Goal: Information Seeking & Learning: Learn about a topic

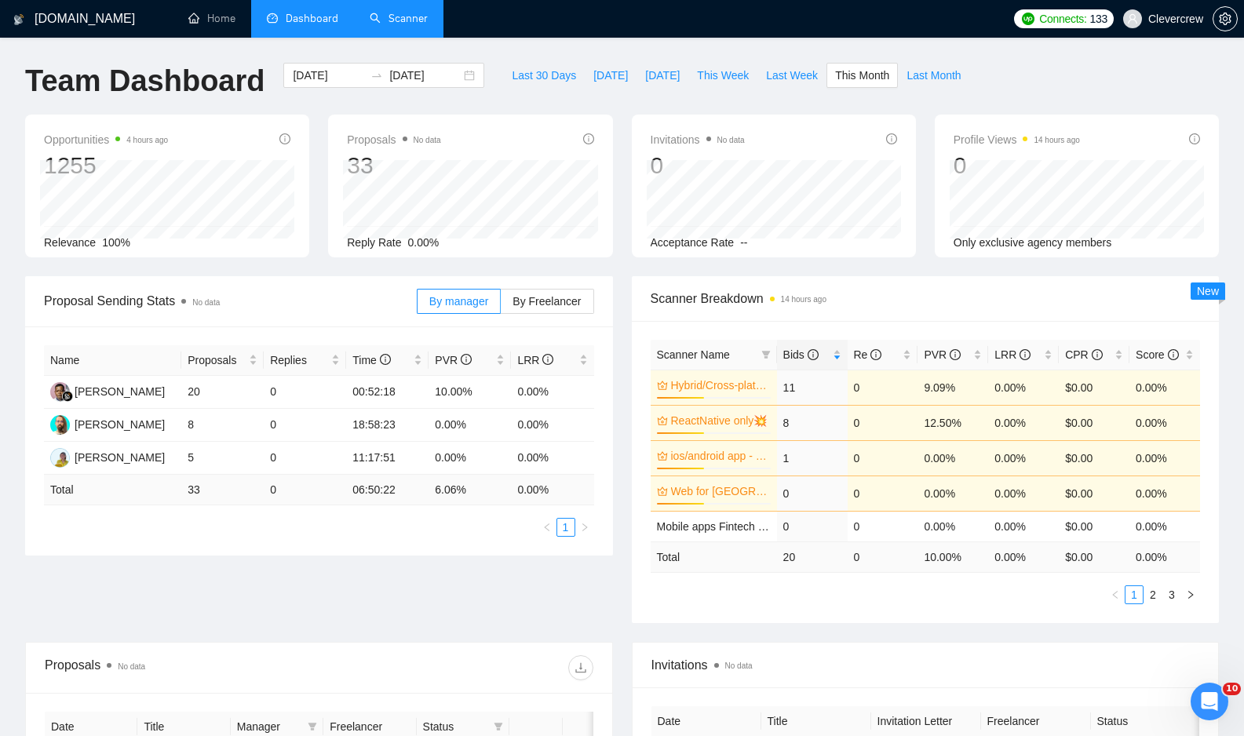
click at [397, 12] on link "Scanner" at bounding box center [399, 18] width 58 height 13
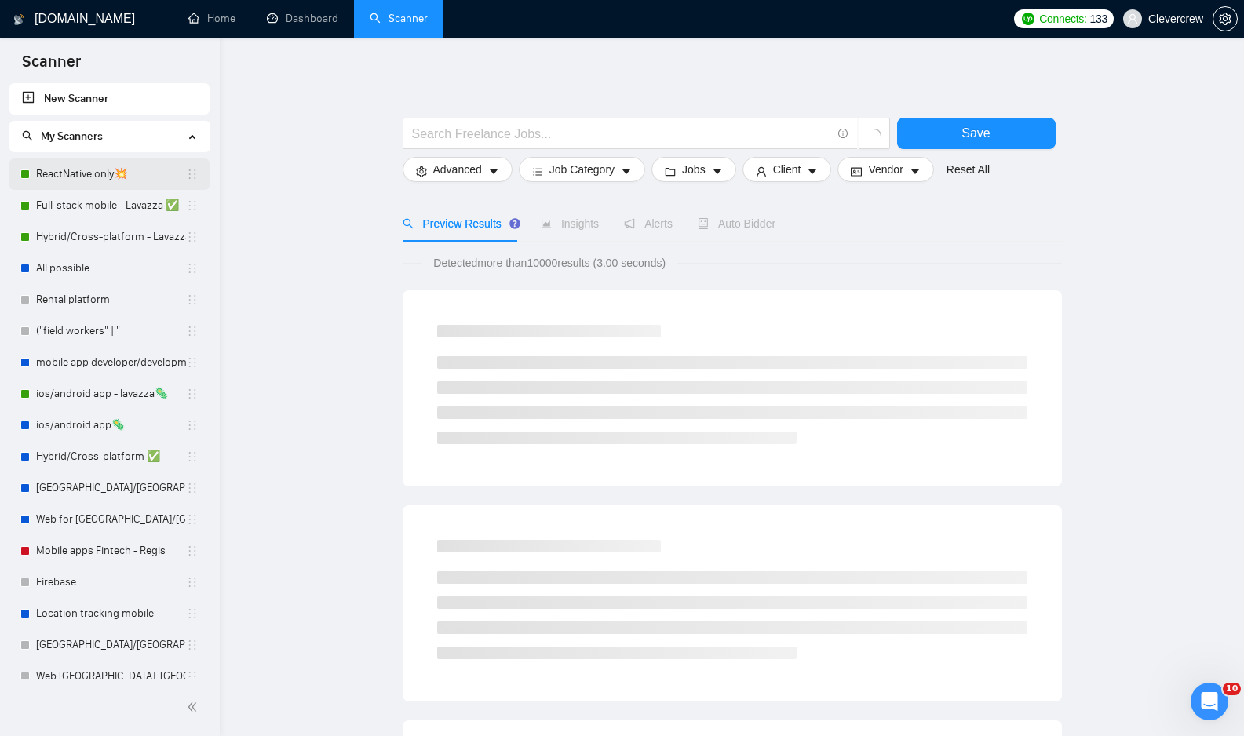
click at [137, 171] on link "ReactNative only💥" at bounding box center [111, 174] width 150 height 31
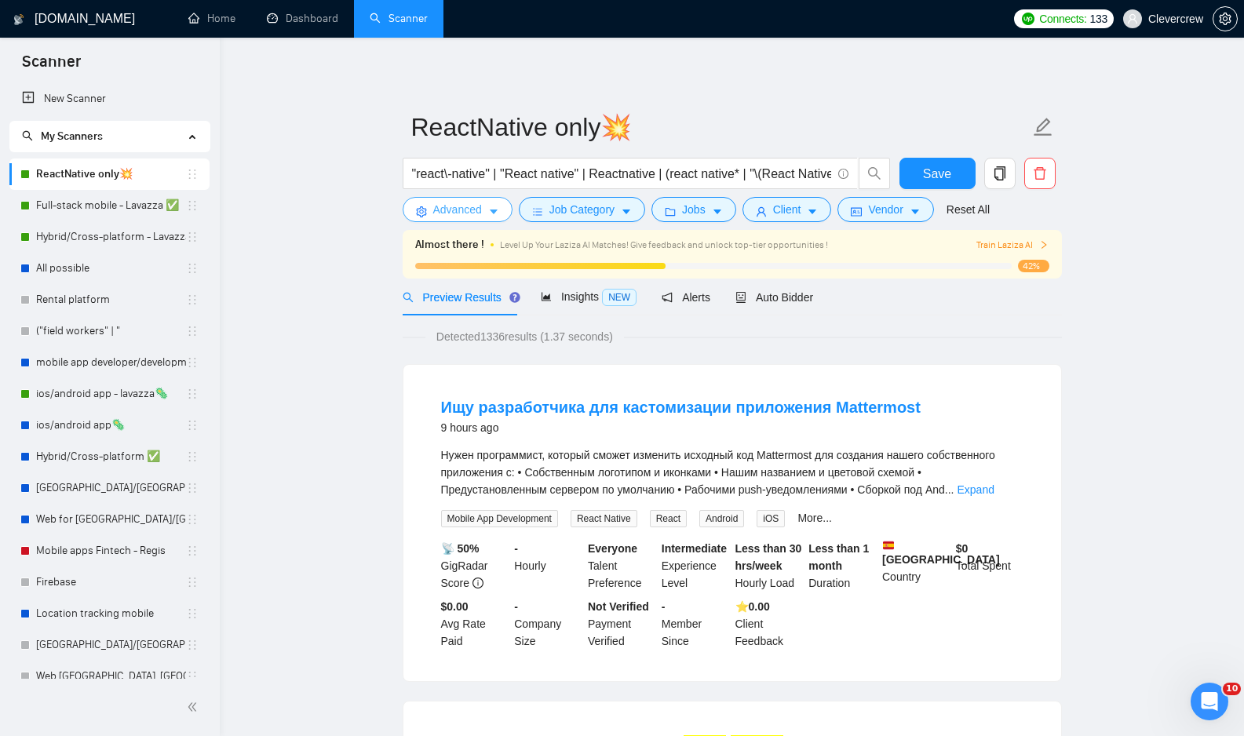
click at [493, 212] on icon "caret-down" at bounding box center [494, 212] width 8 height 5
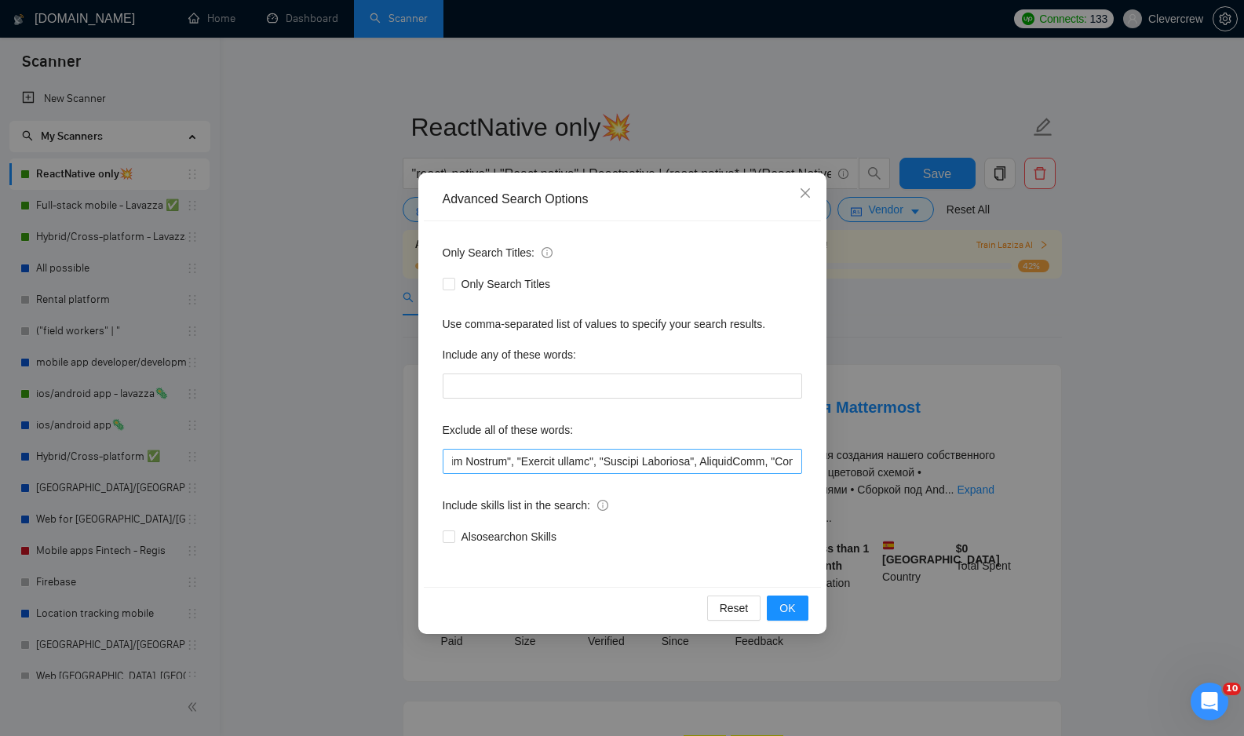
scroll to position [0, 3981]
drag, startPoint x: 553, startPoint y: 464, endPoint x: 612, endPoint y: 460, distance: 59.8
click at [612, 460] on input "text" at bounding box center [623, 461] width 360 height 25
type input "Ionic, Dart, Cordova, Equity, [GEOGRAPHIC_DATA], [GEOGRAPHIC_DATA]*, Nocode, "n…"
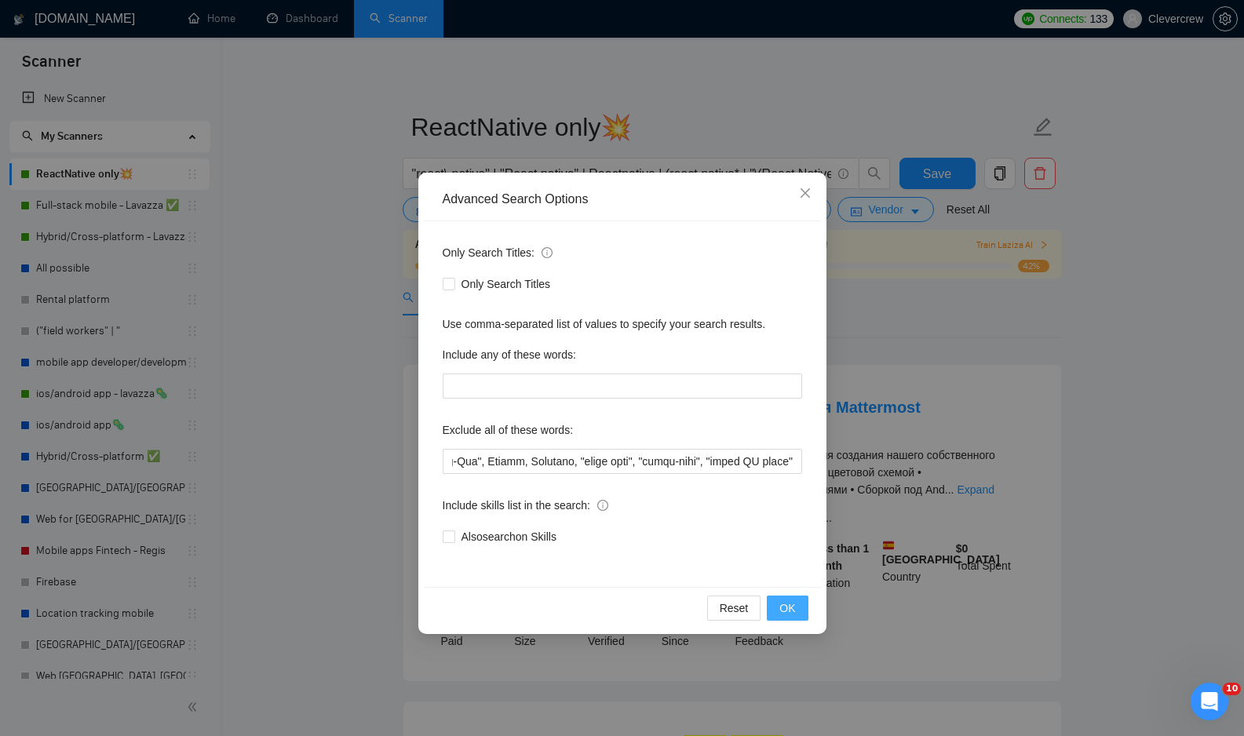
click at [787, 611] on span "OK" at bounding box center [787, 608] width 16 height 17
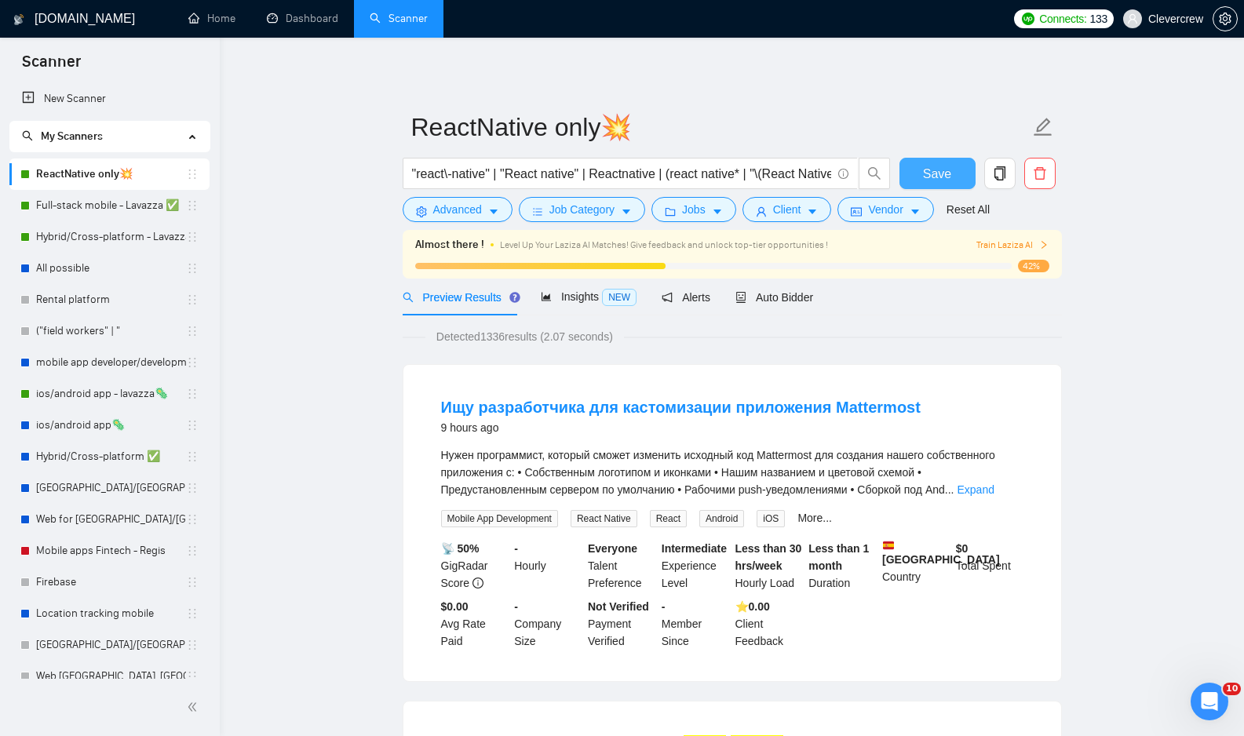
click at [940, 169] on span "Save" at bounding box center [937, 174] width 28 height 20
click at [137, 275] on link "All possible" at bounding box center [111, 268] width 150 height 31
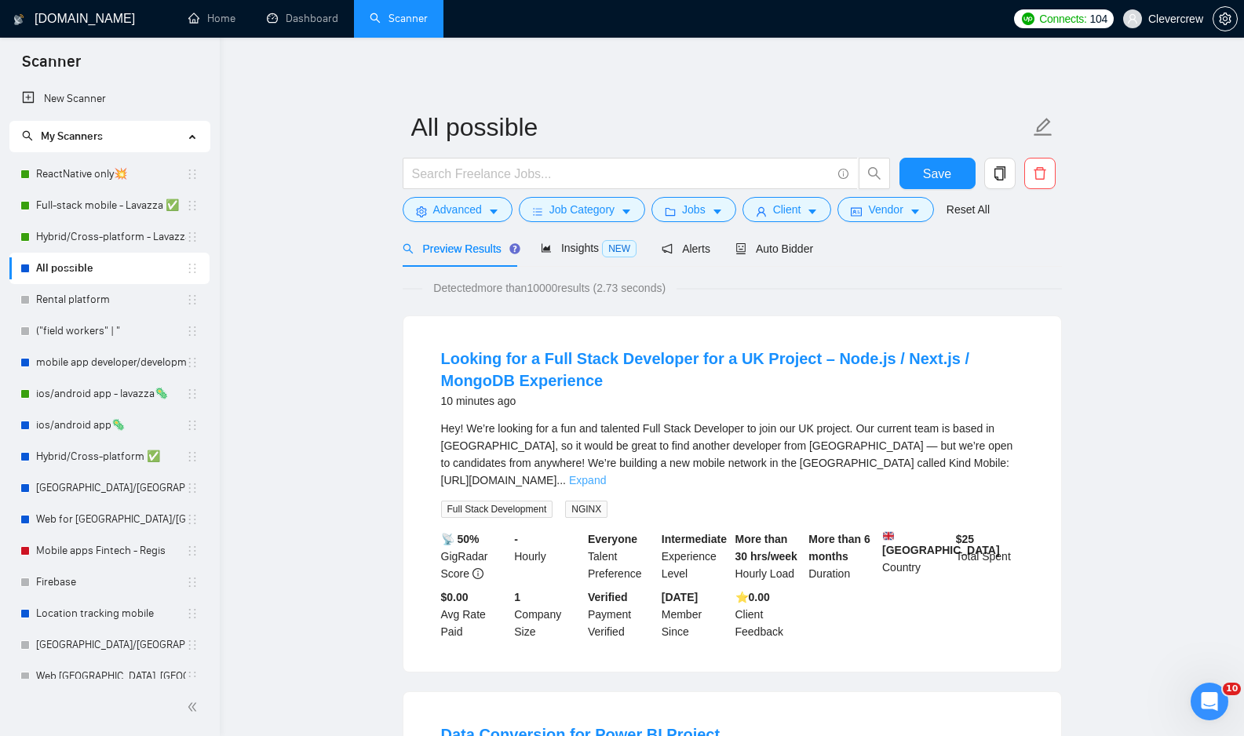
click at [606, 474] on link "Expand" at bounding box center [587, 480] width 37 height 13
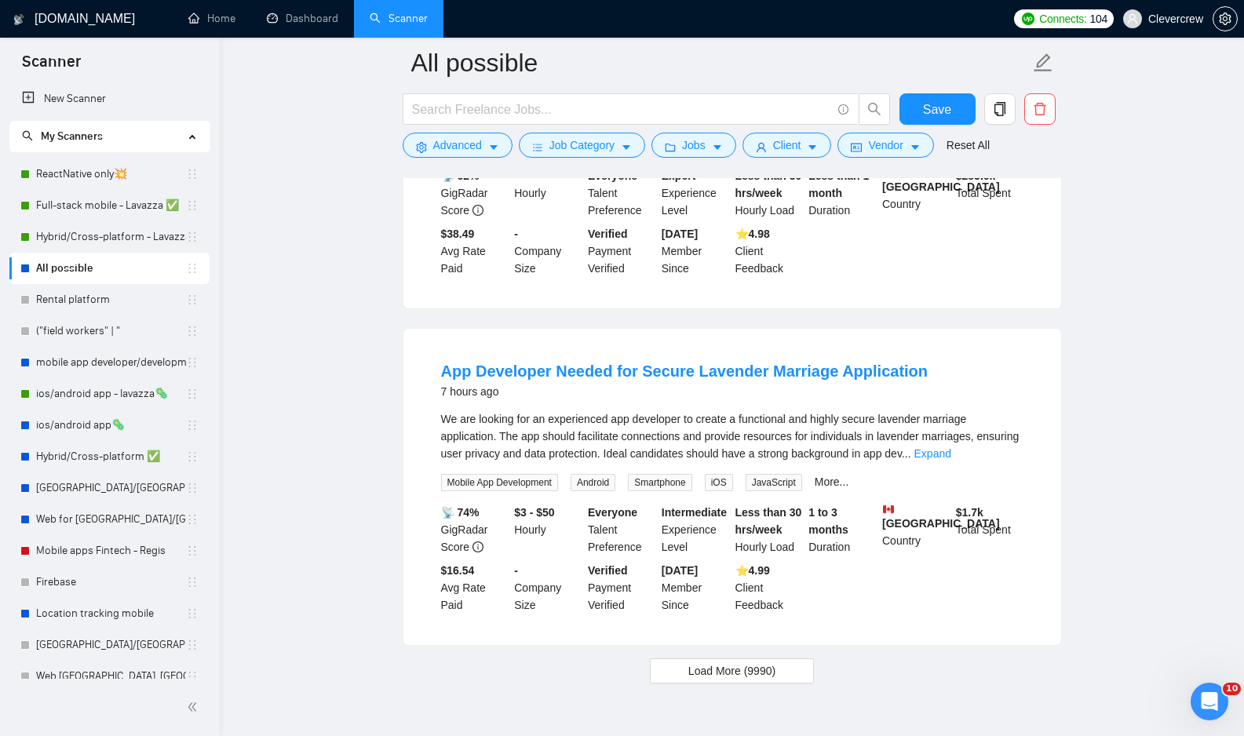
scroll to position [3089, 0]
click at [951, 458] on link "Expand" at bounding box center [932, 452] width 37 height 13
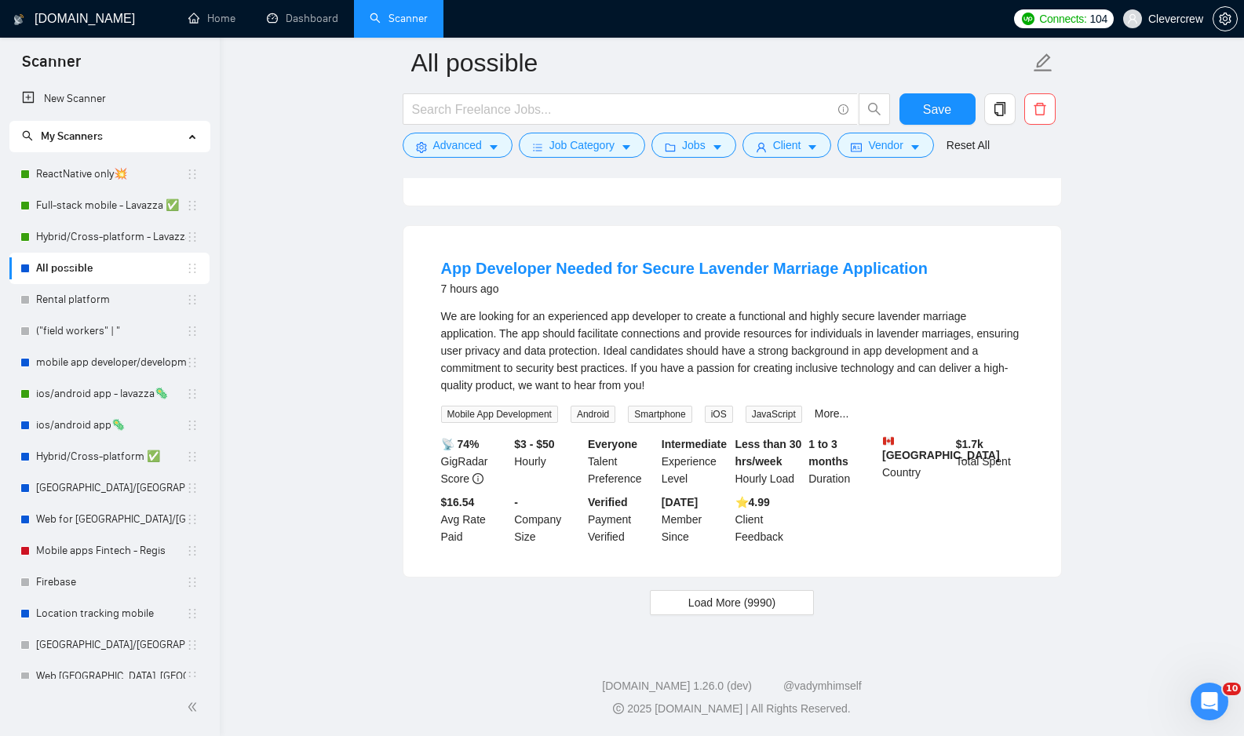
scroll to position [3229, 0]
click at [743, 607] on span "Load More (9990)" at bounding box center [731, 602] width 87 height 17
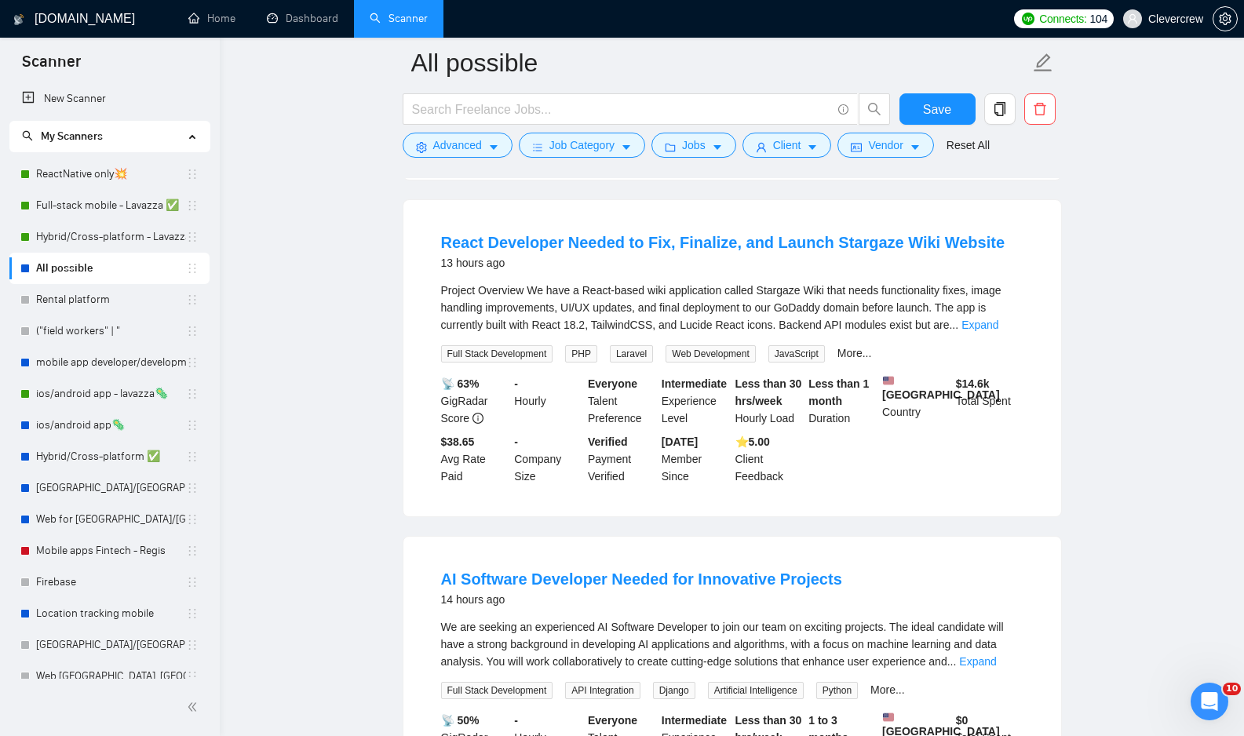
scroll to position [6265, 0]
click at [995, 330] on link "Expand" at bounding box center [980, 323] width 37 height 13
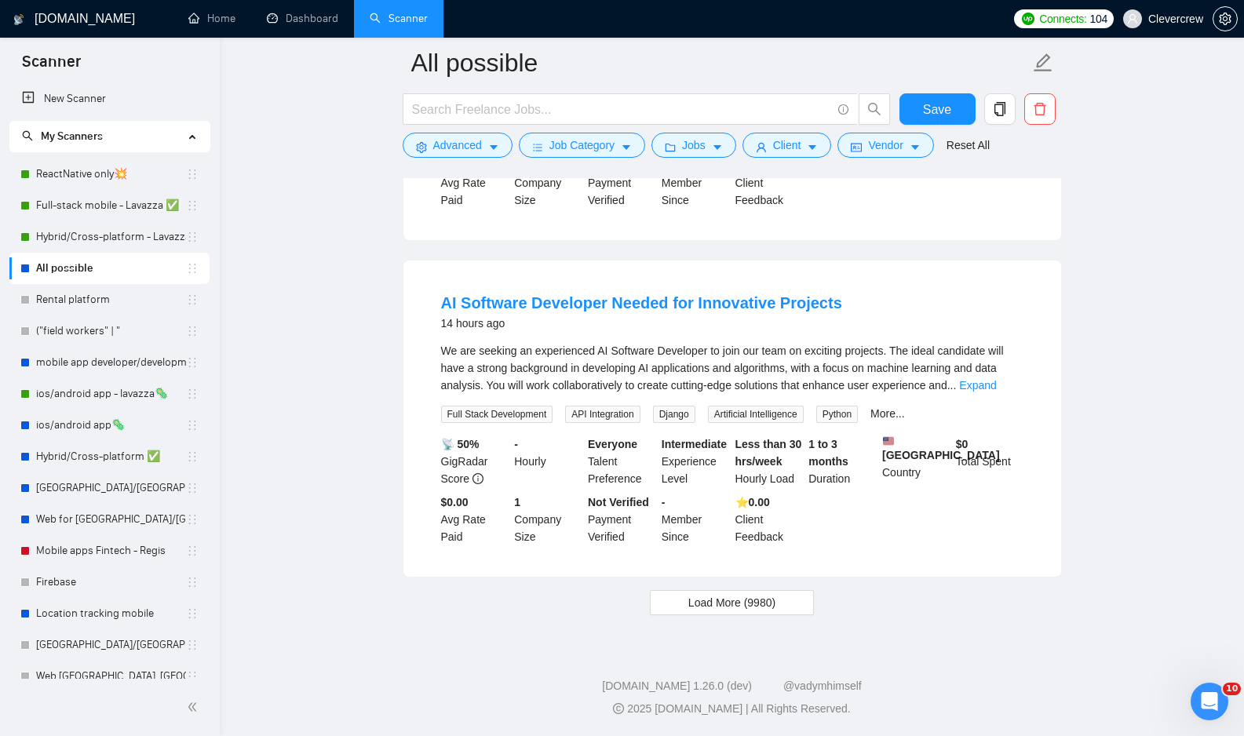
scroll to position [7137, 0]
click at [769, 596] on span "Load More (9980)" at bounding box center [731, 602] width 87 height 17
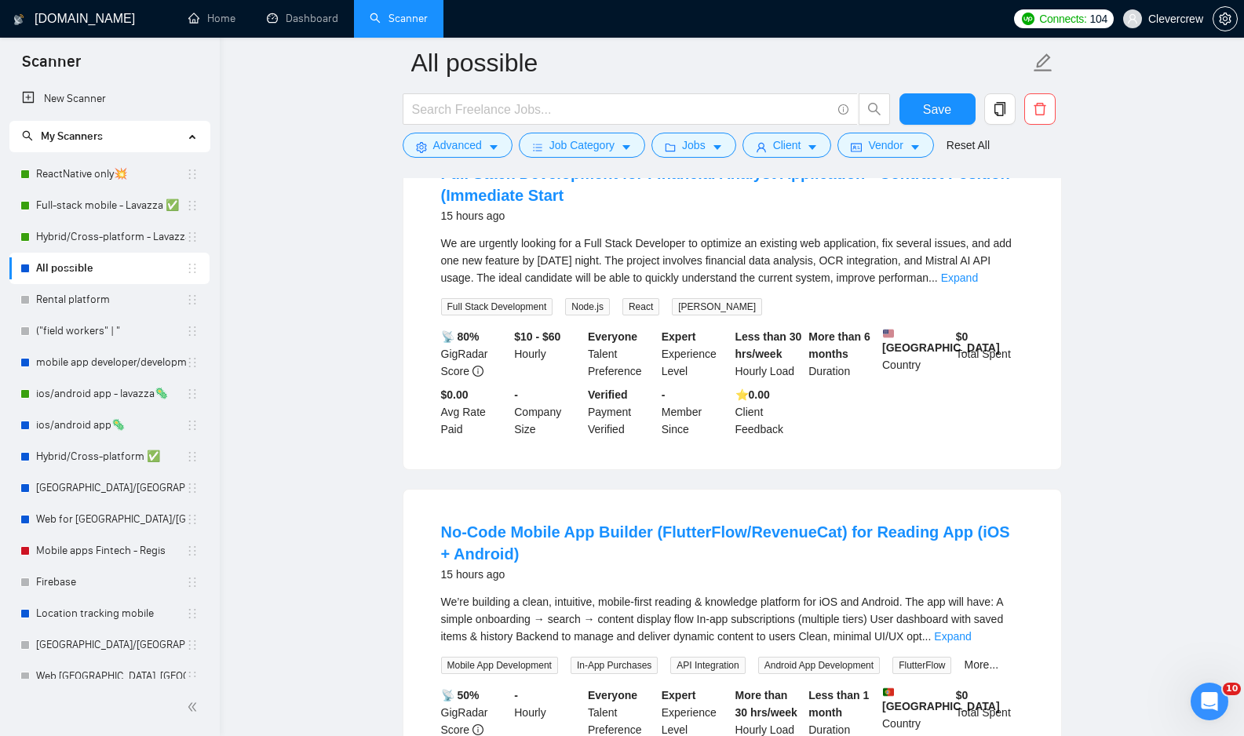
scroll to position [8131, 0]
click at [978, 283] on link "Expand" at bounding box center [959, 276] width 37 height 13
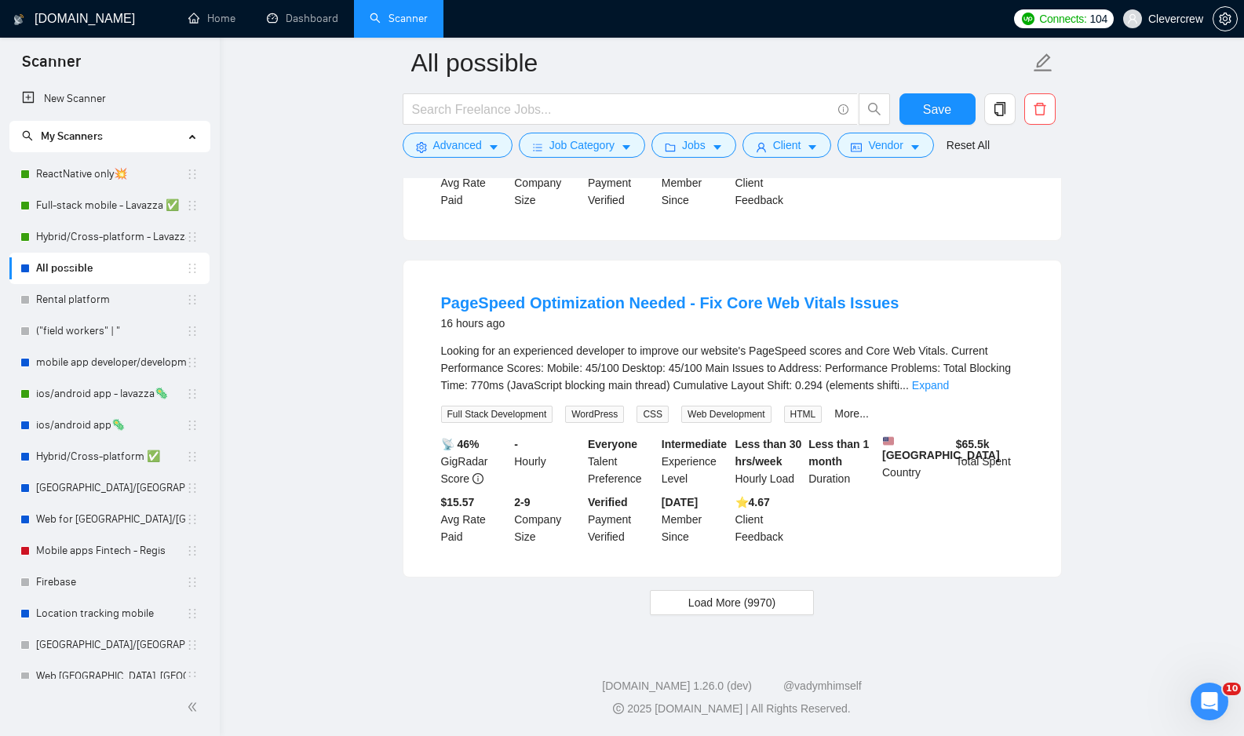
scroll to position [10811, 0]
click at [754, 604] on span "Load More (9970)" at bounding box center [731, 602] width 87 height 17
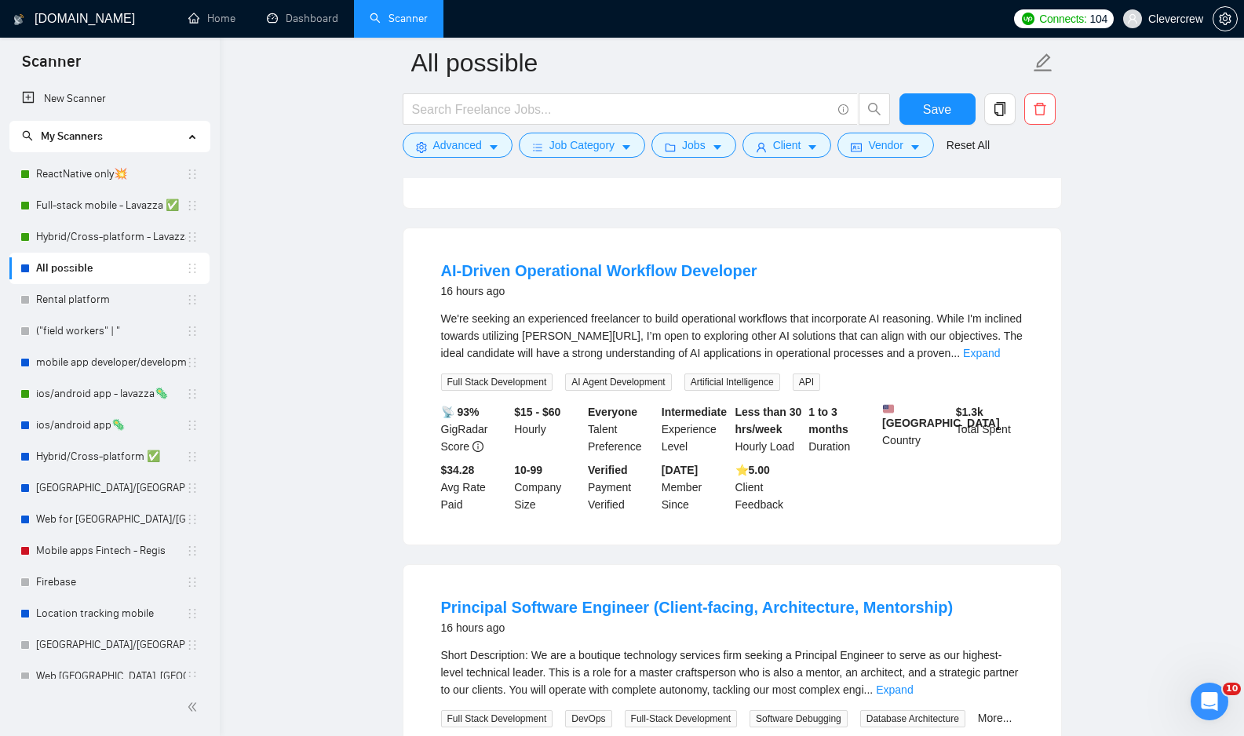
scroll to position [12914, 0]
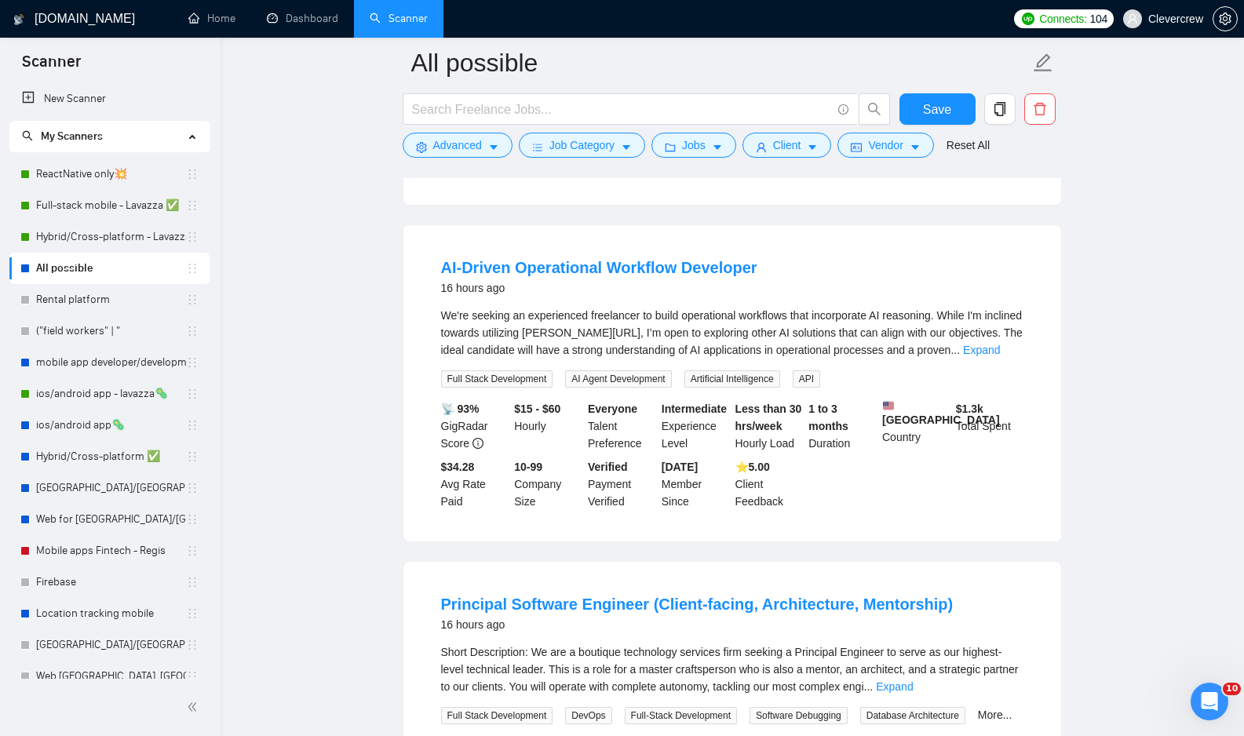
click at [951, 20] on link "Expand" at bounding box center [932, 13] width 37 height 13
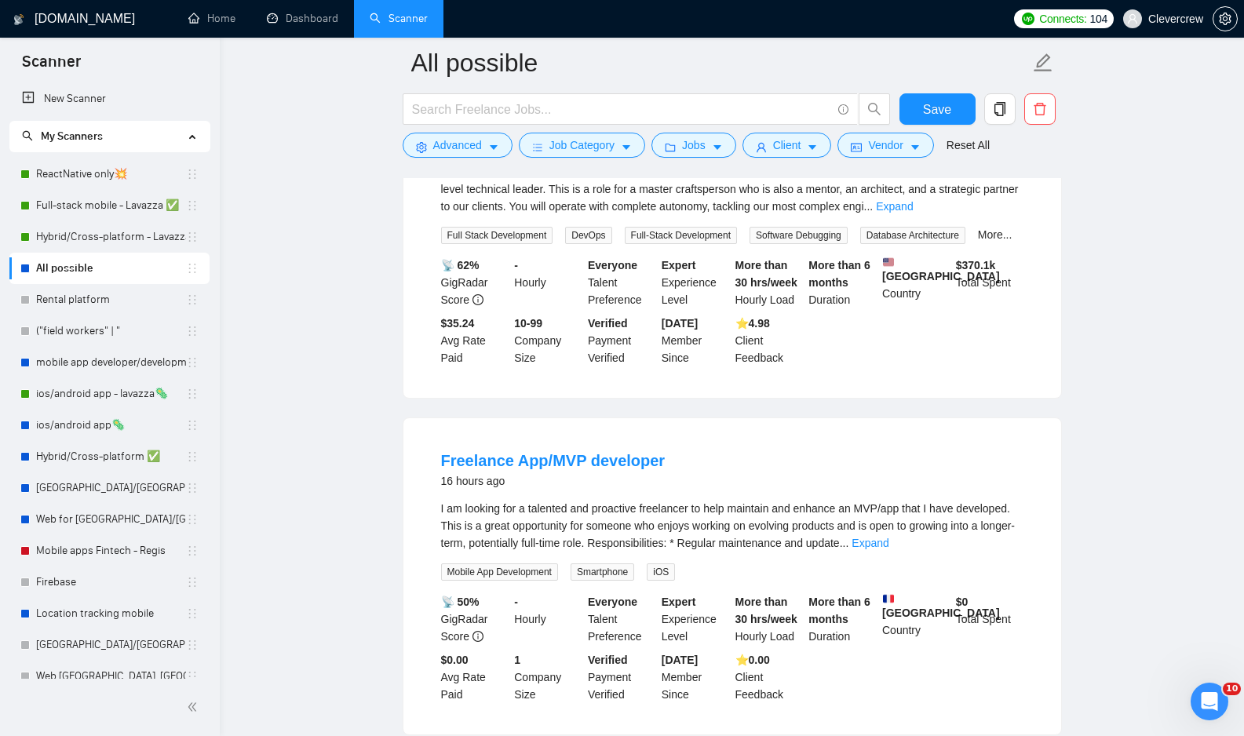
scroll to position [13445, 0]
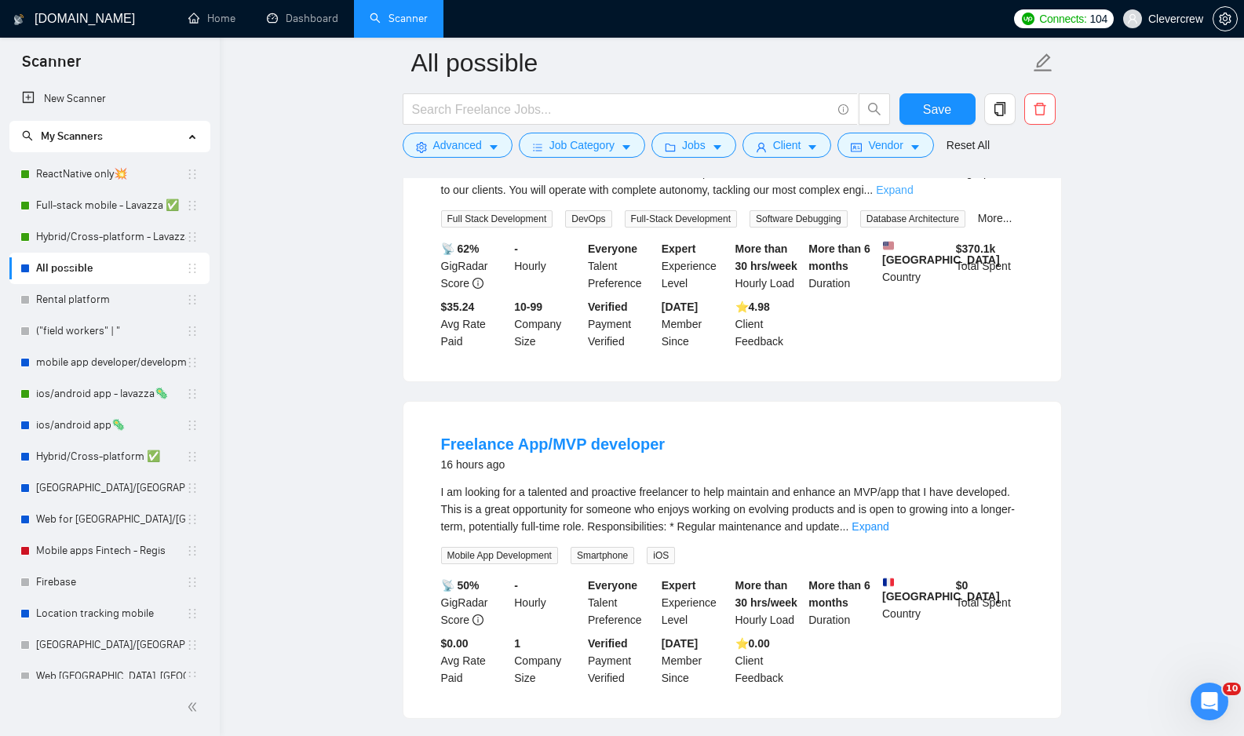
click at [913, 196] on link "Expand" at bounding box center [894, 190] width 37 height 13
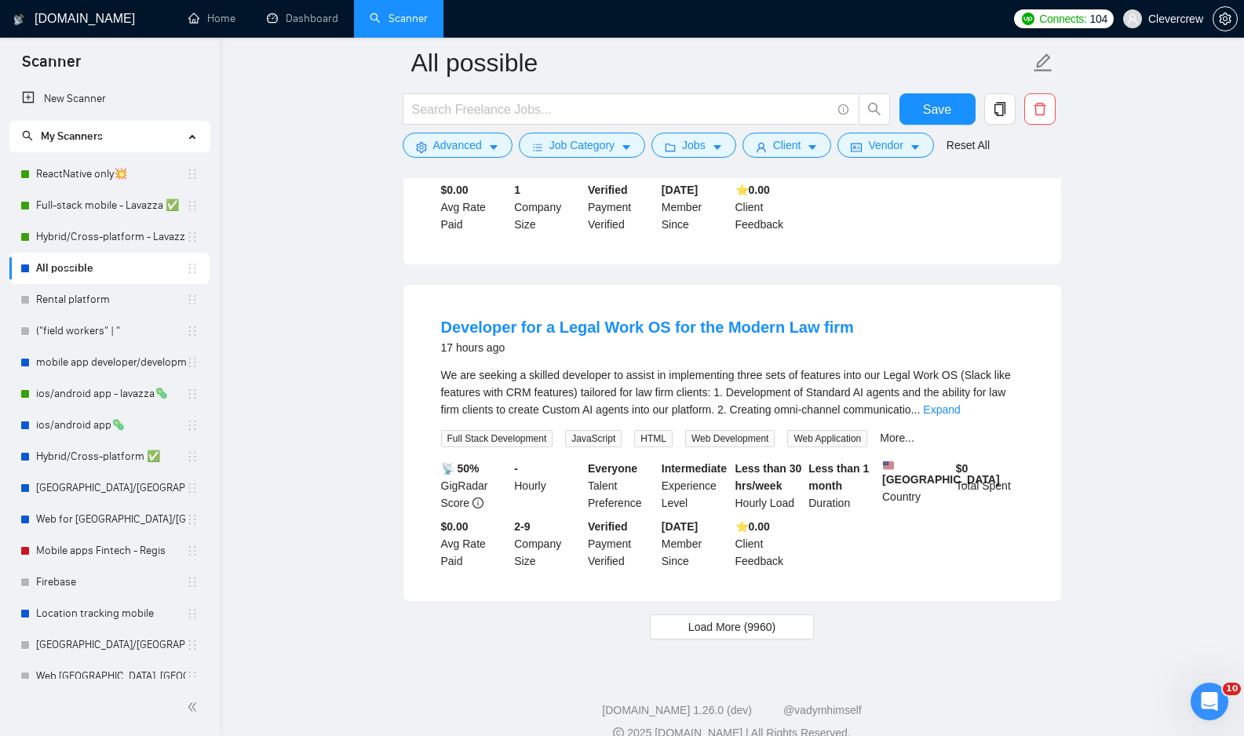
scroll to position [14773, 0]
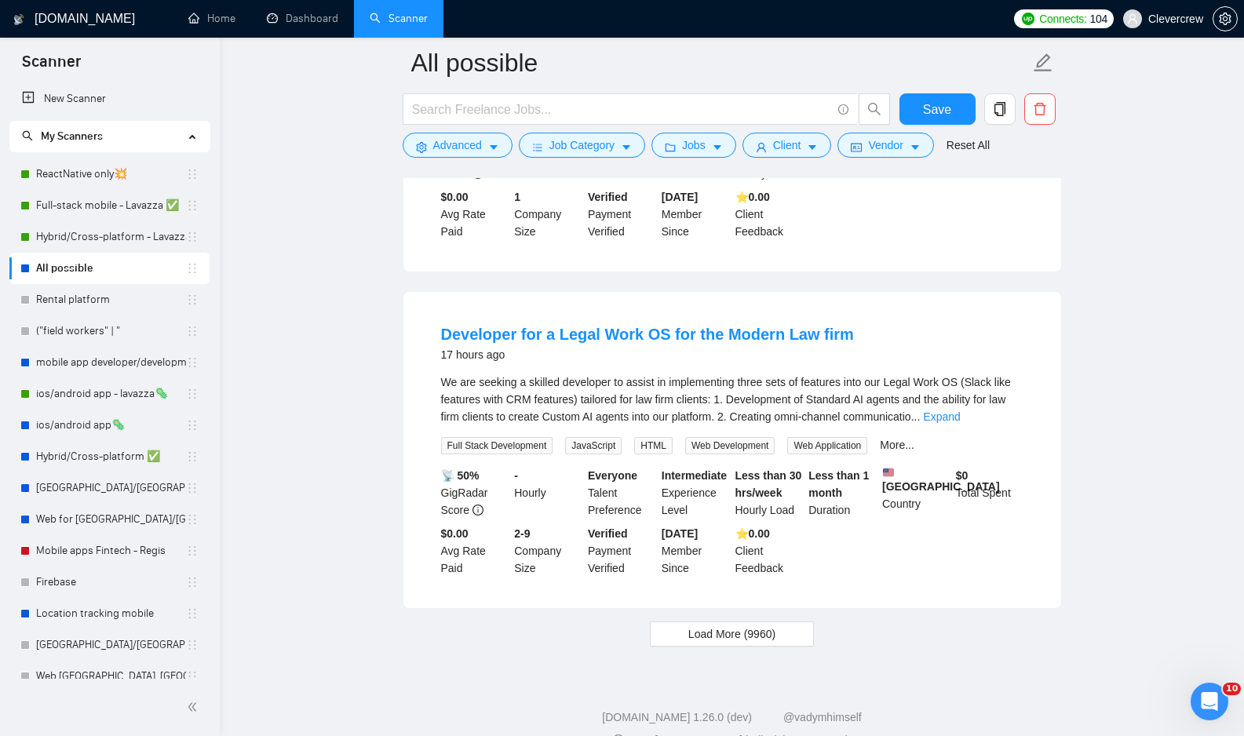
click at [889, 86] on link "Expand" at bounding box center [870, 80] width 37 height 13
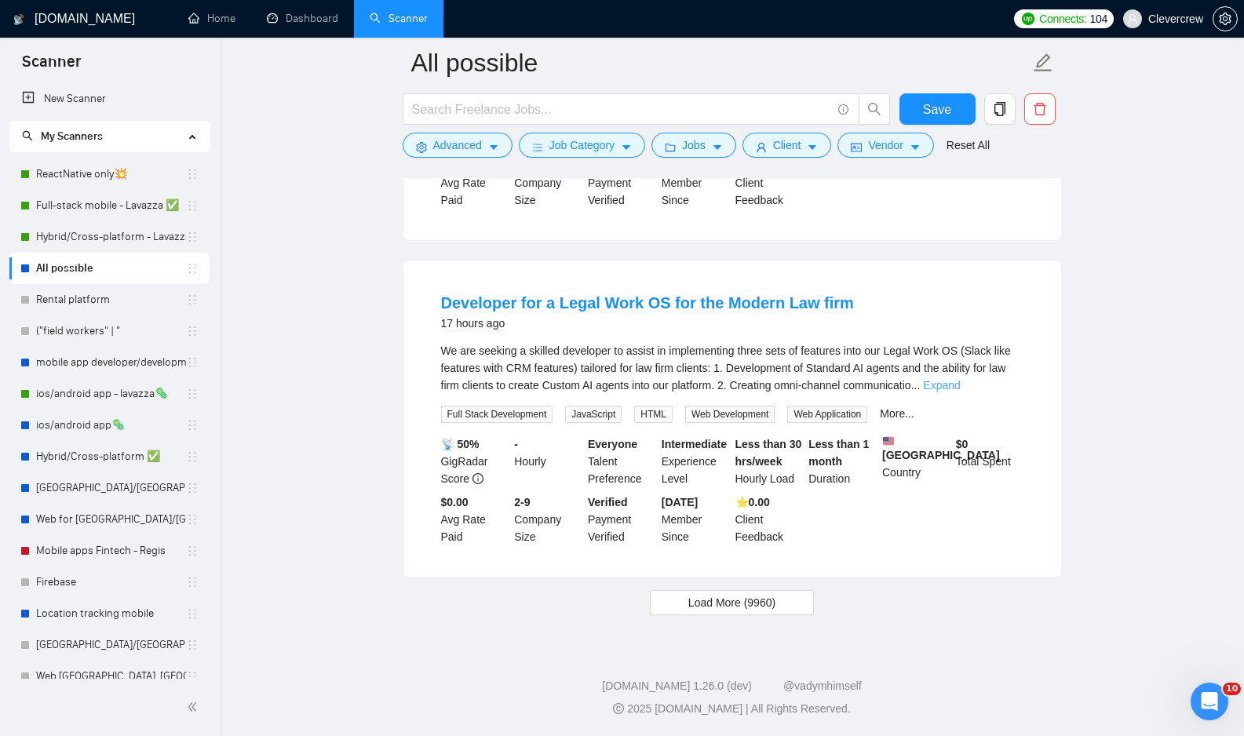
scroll to position [15340, 0]
click at [744, 606] on span "Load More (9960)" at bounding box center [731, 602] width 87 height 17
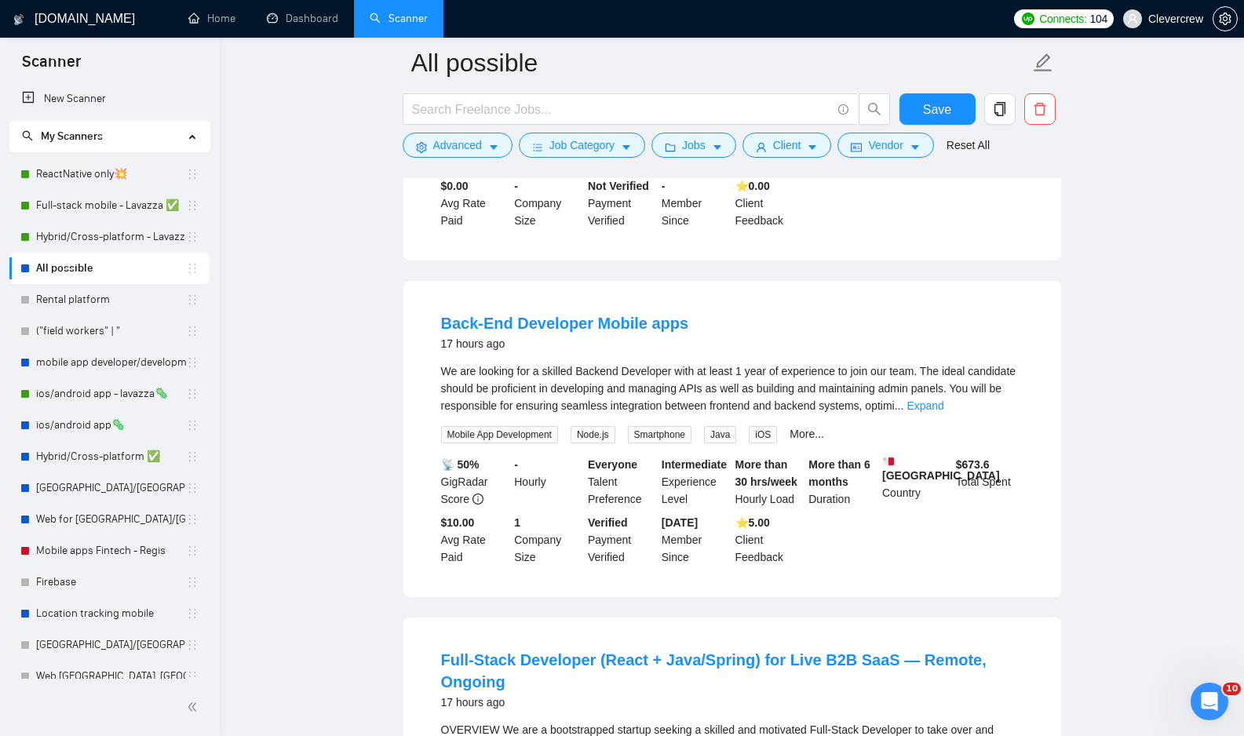
scroll to position [15612, 0]
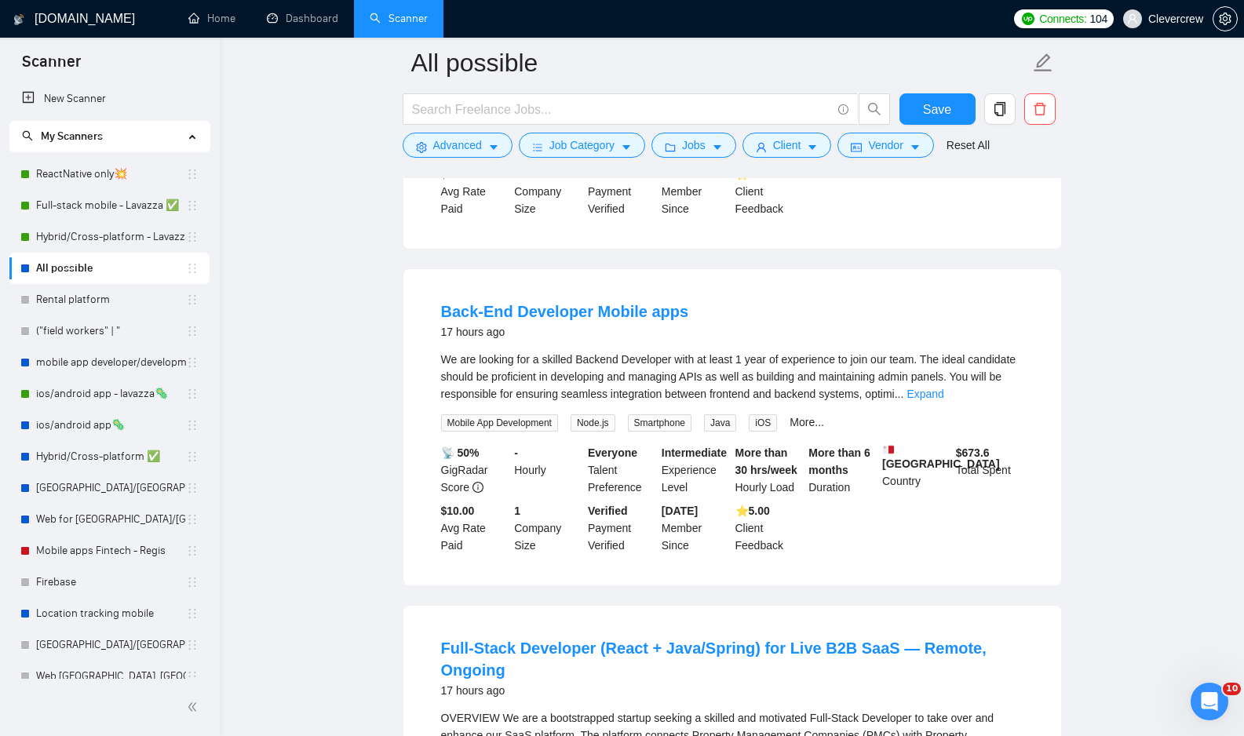
click at [946, 64] on link "Expand" at bounding box center [927, 57] width 37 height 13
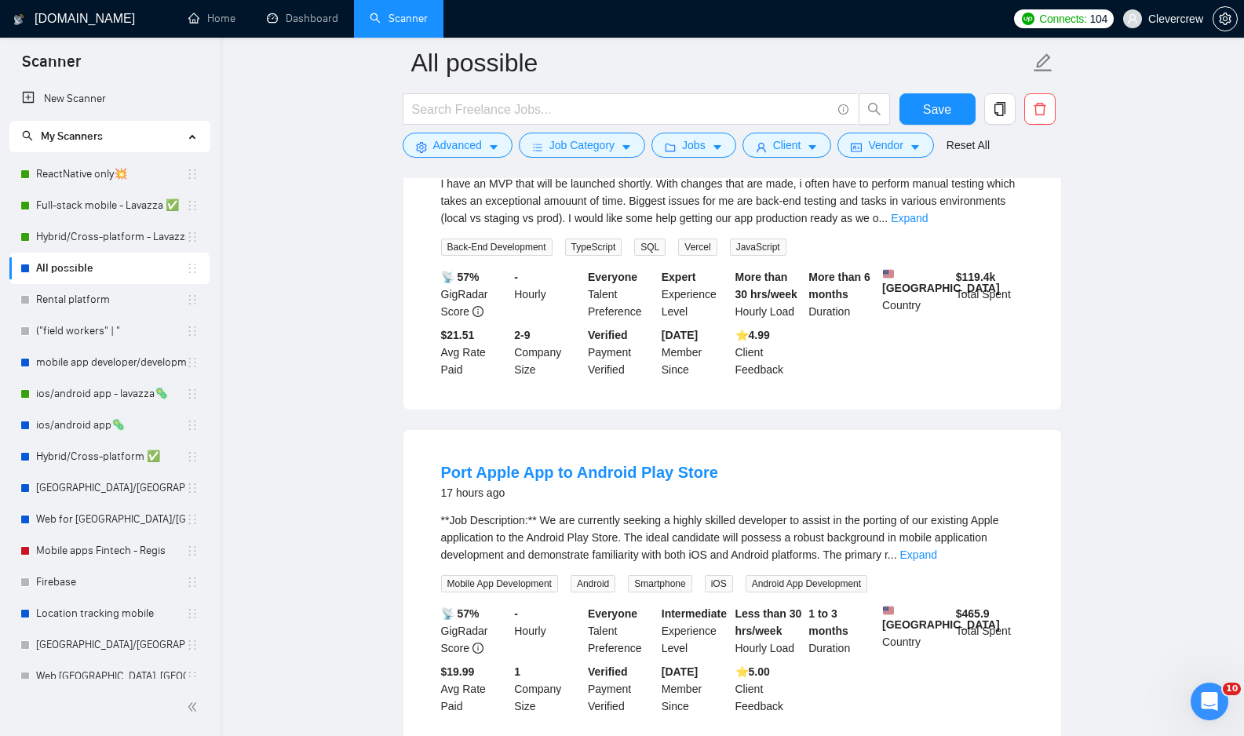
scroll to position [16584, 0]
click at [928, 227] on link "Expand" at bounding box center [909, 220] width 37 height 13
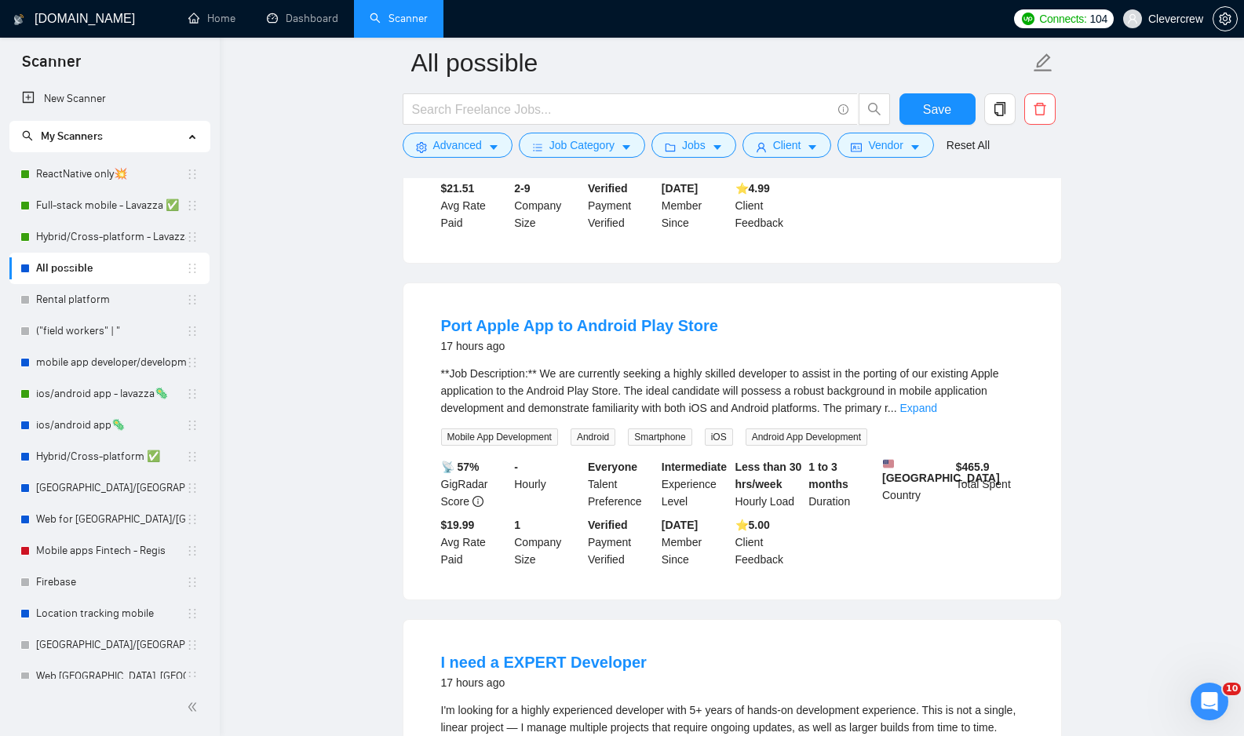
scroll to position [16773, 0]
